Goal: Communication & Community: Answer question/provide support

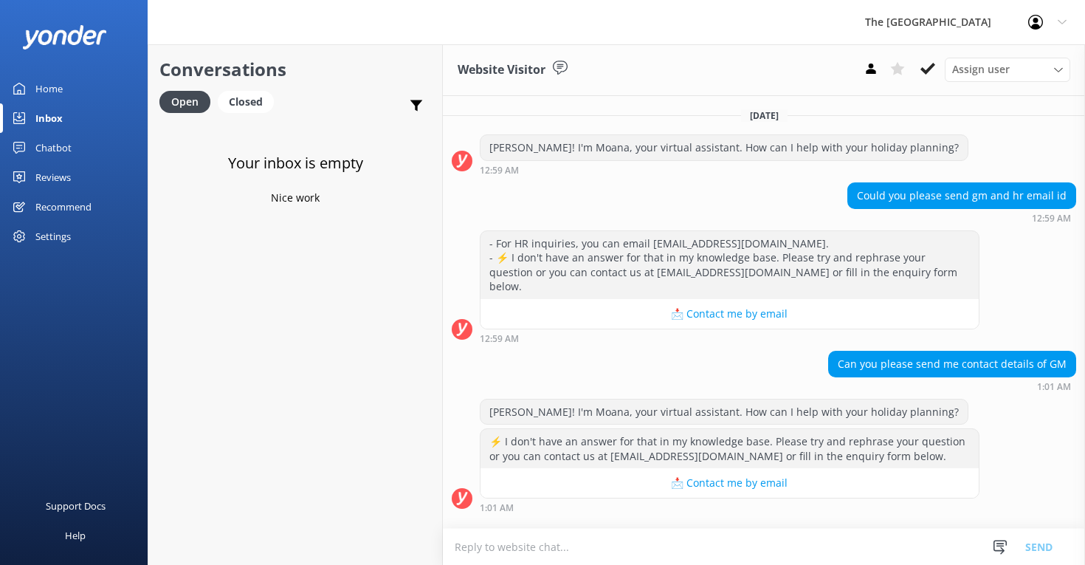
scroll to position [230, 0]
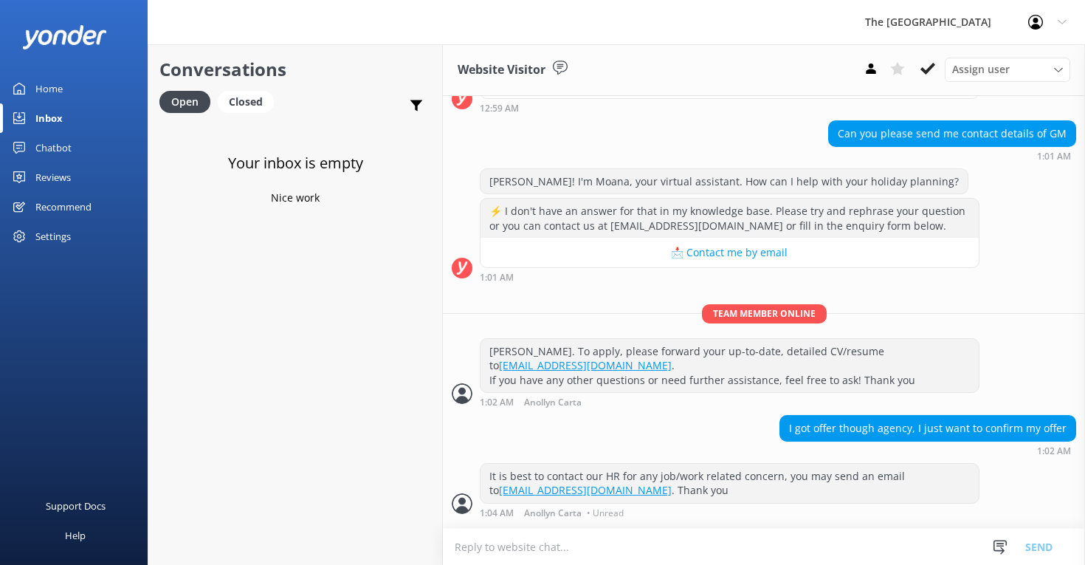
click at [43, 120] on div "Inbox" at bounding box center [48, 118] width 27 height 30
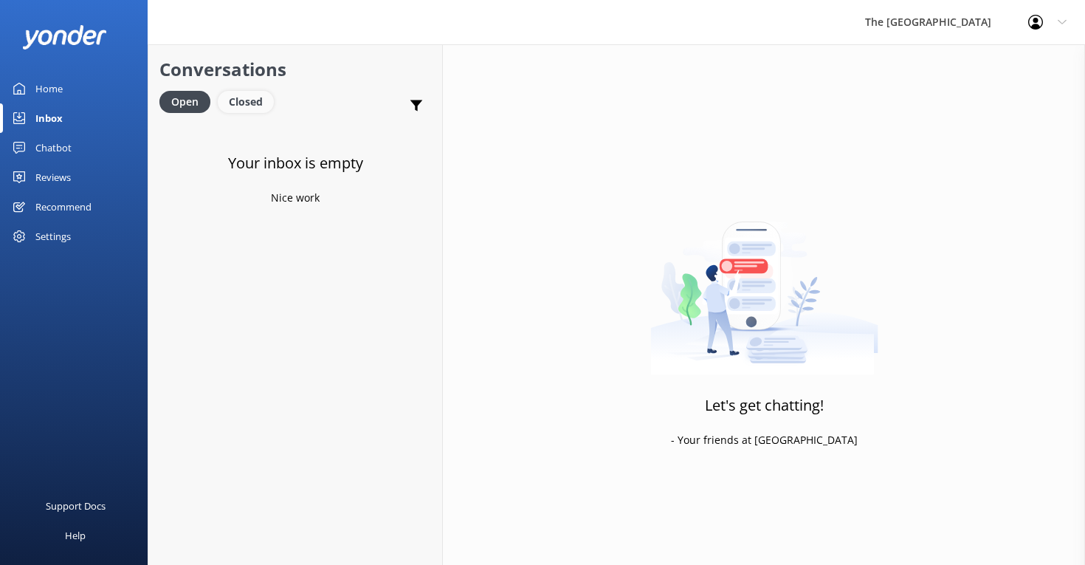
click at [248, 100] on div "Closed" at bounding box center [246, 102] width 56 height 22
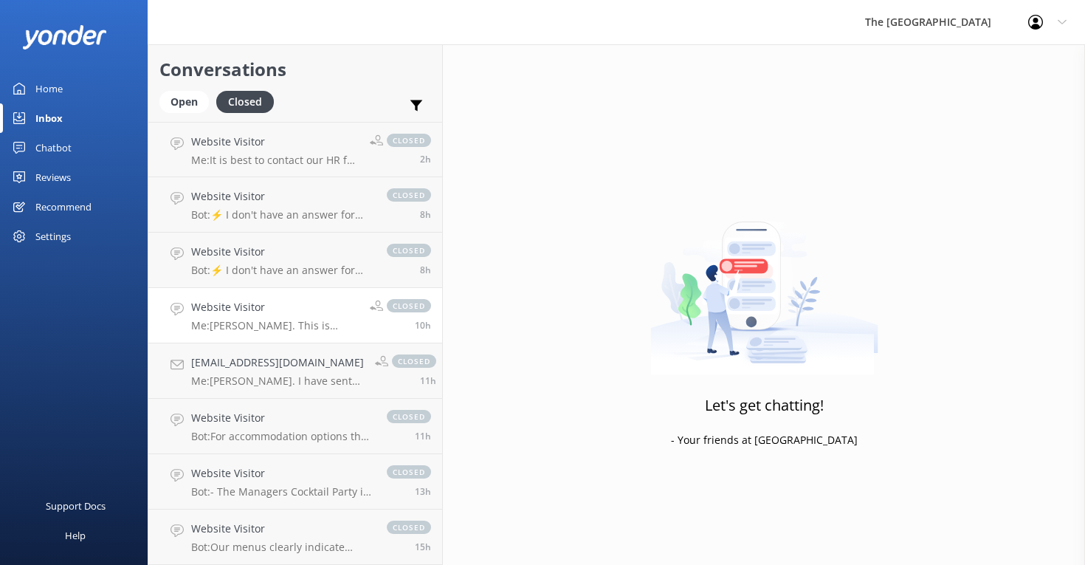
click at [266, 320] on p "Me: Kia Orana. This is Mary from reservations. Thank you for your inquiry about…" at bounding box center [275, 325] width 168 height 13
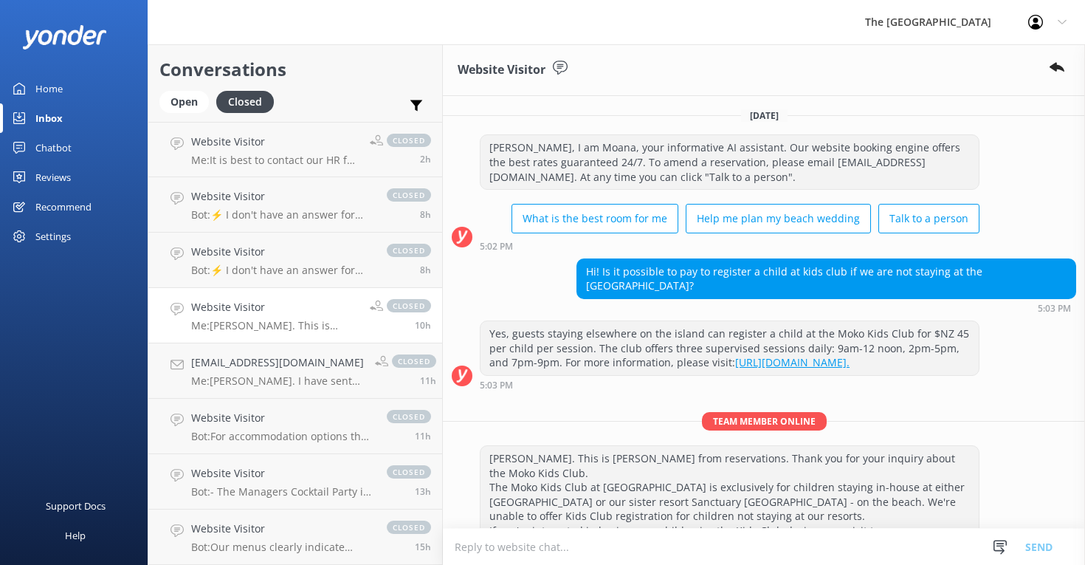
scroll to position [83, 0]
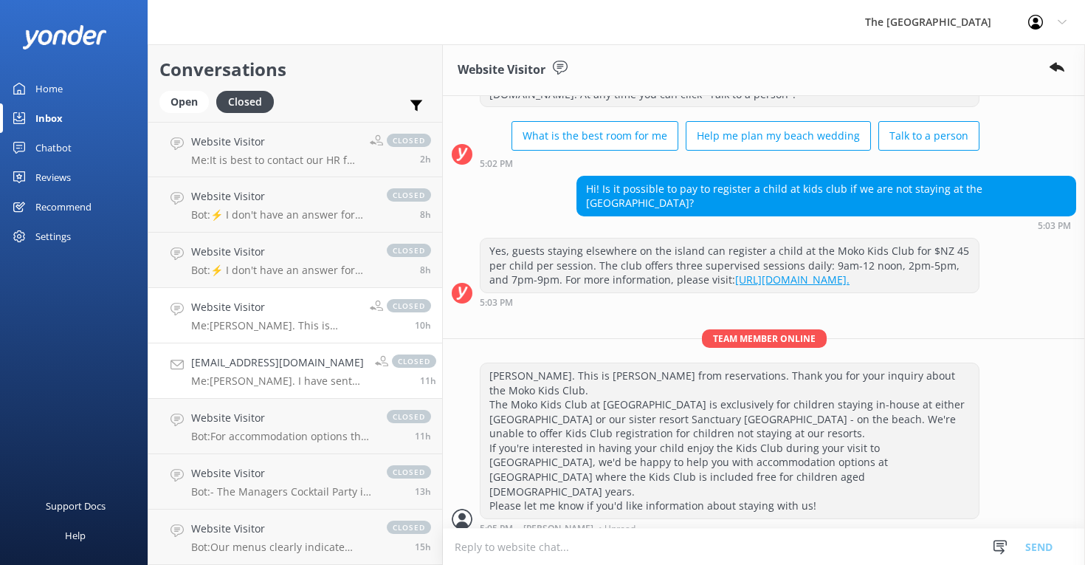
click at [331, 361] on h4 "courtneyharper88@gmail.com" at bounding box center [277, 362] width 173 height 16
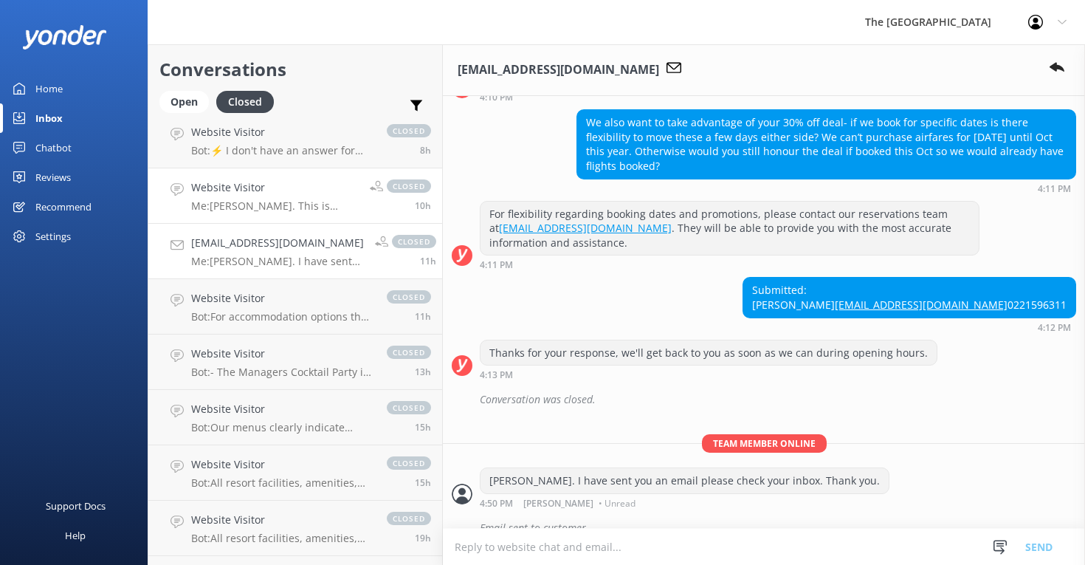
scroll to position [128, 0]
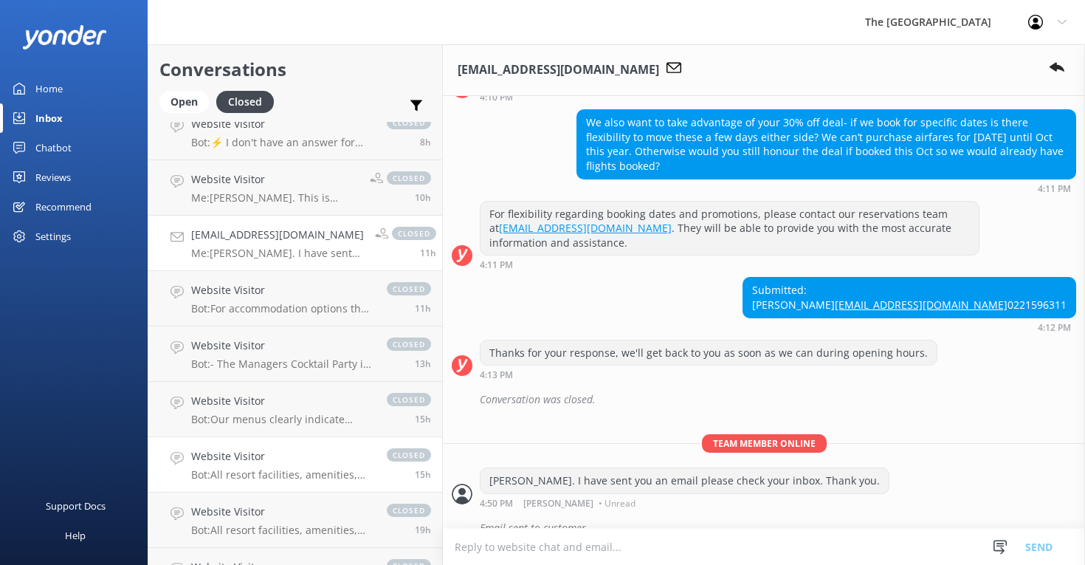
click at [258, 448] on h4 "Website Visitor" at bounding box center [281, 456] width 181 height 16
